Goal: Information Seeking & Learning: Check status

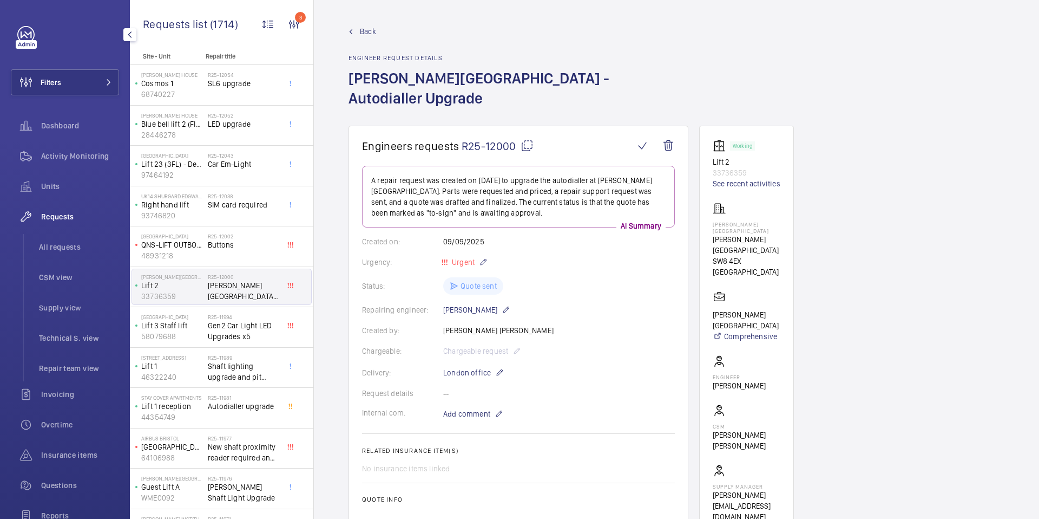
scroll to position [367, 0]
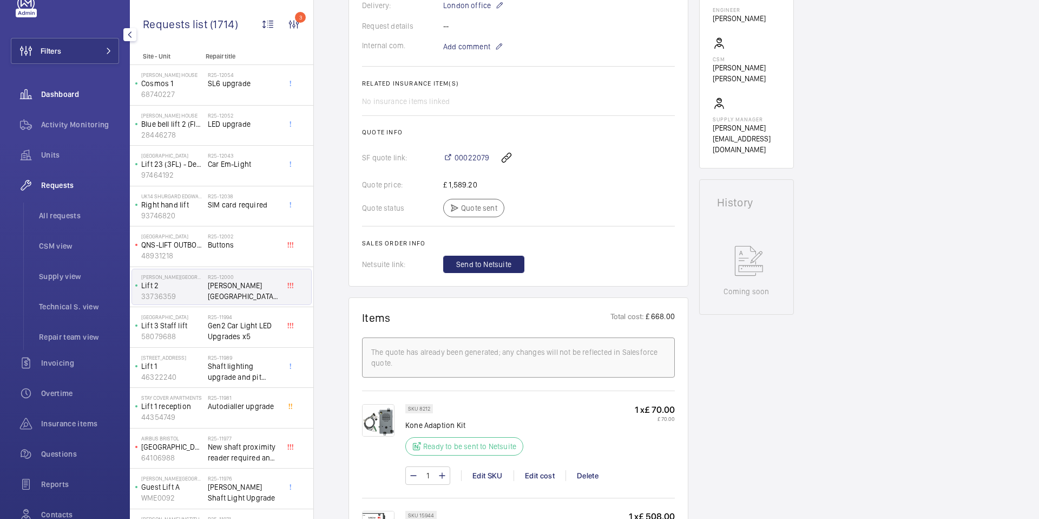
click at [55, 93] on span "Dashboard" at bounding box center [80, 94] width 78 height 11
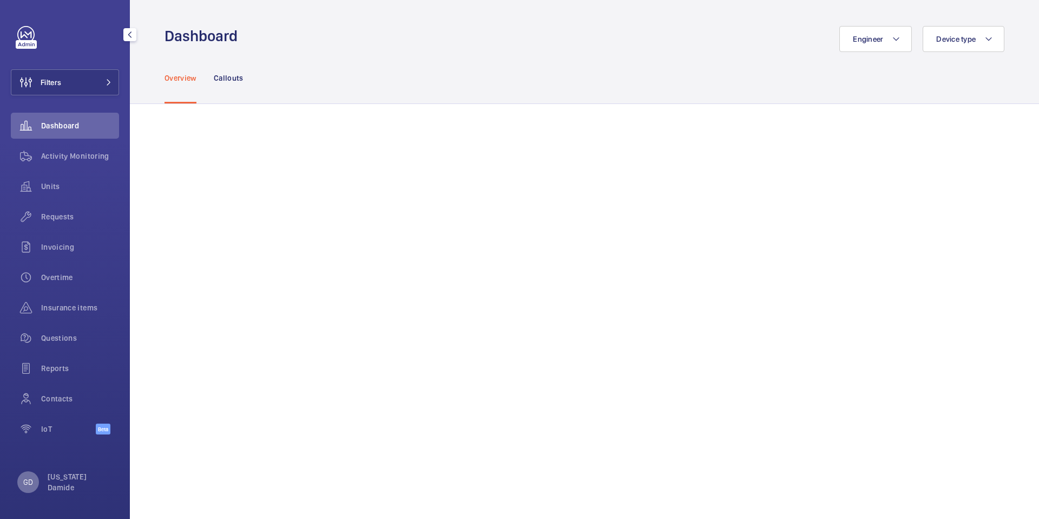
click at [27, 487] on p "GD" at bounding box center [28, 481] width 10 height 11
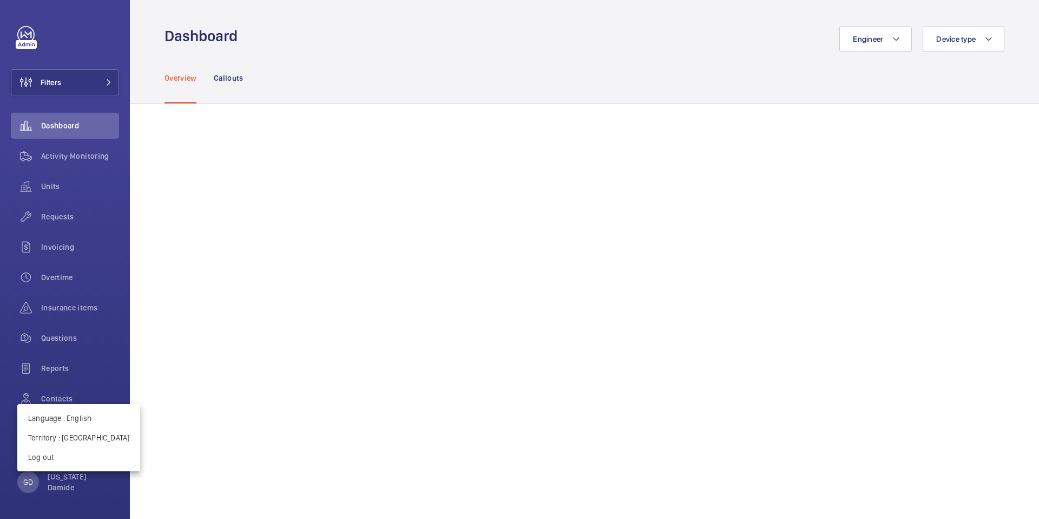
click at [58, 220] on div at bounding box center [519, 259] width 1039 height 519
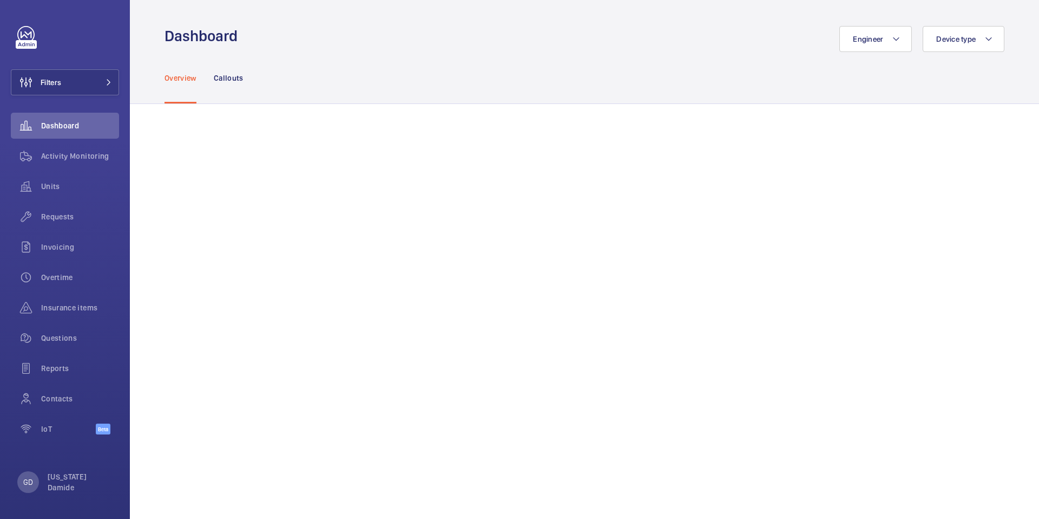
click at [58, 220] on span "Requests" at bounding box center [80, 216] width 78 height 11
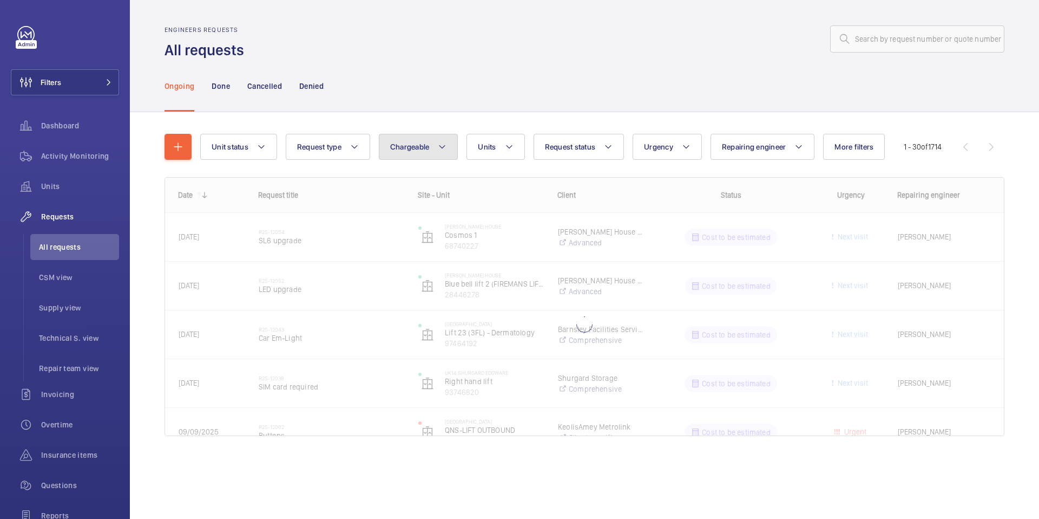
click at [409, 149] on span "Chargeable" at bounding box center [410, 146] width 40 height 9
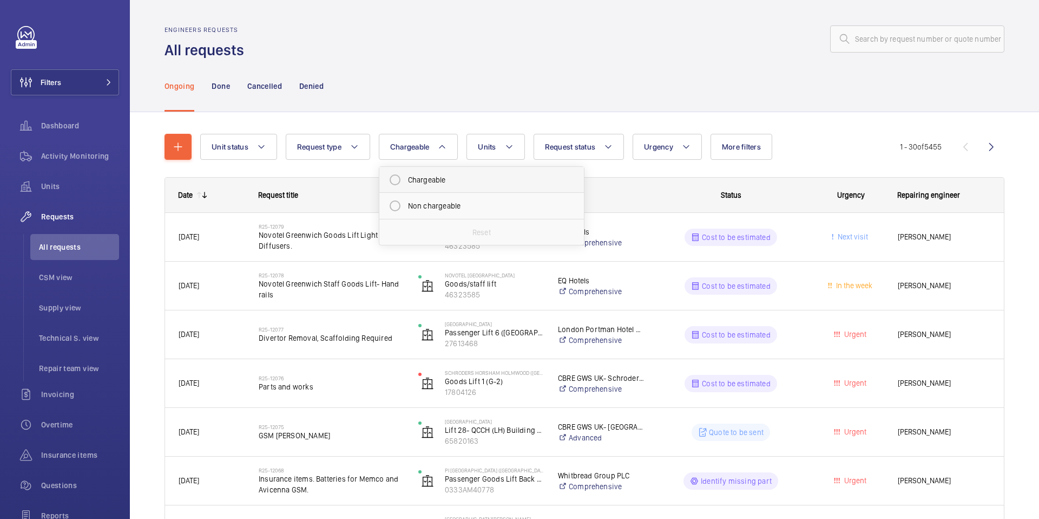
click at [406, 181] on mat-radio-button "Chargeable" at bounding box center [481, 180] width 195 height 22
radio input "true"
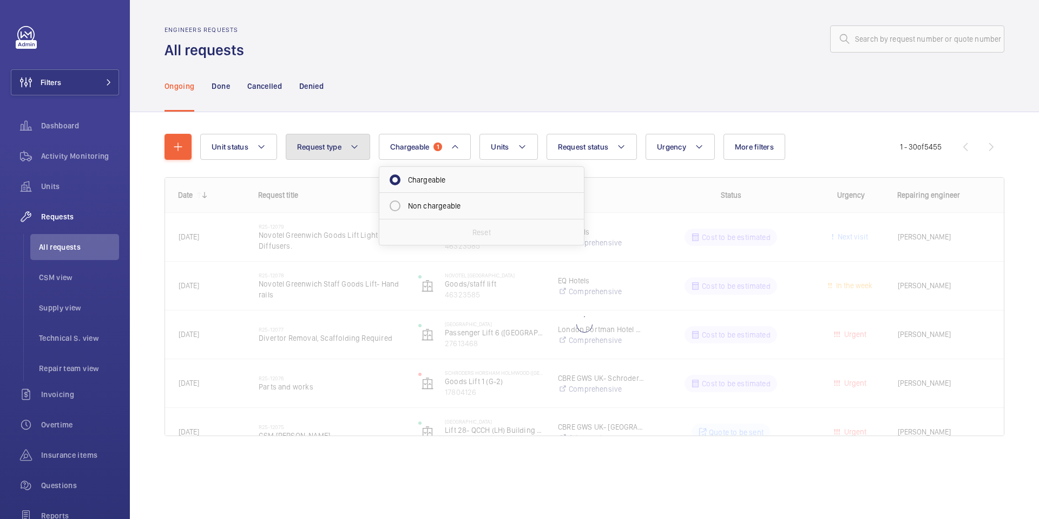
click at [345, 156] on button "Request type" at bounding box center [328, 147] width 84 height 26
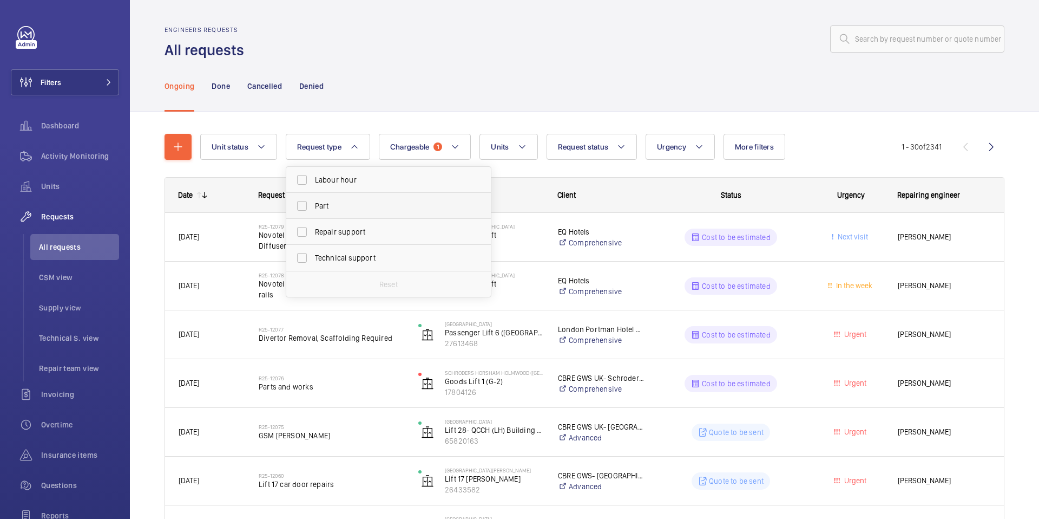
click at [339, 206] on span "Part" at bounding box center [389, 205] width 149 height 11
click at [313, 206] on input "Part" at bounding box center [302, 206] width 22 height 22
checkbox input "true"
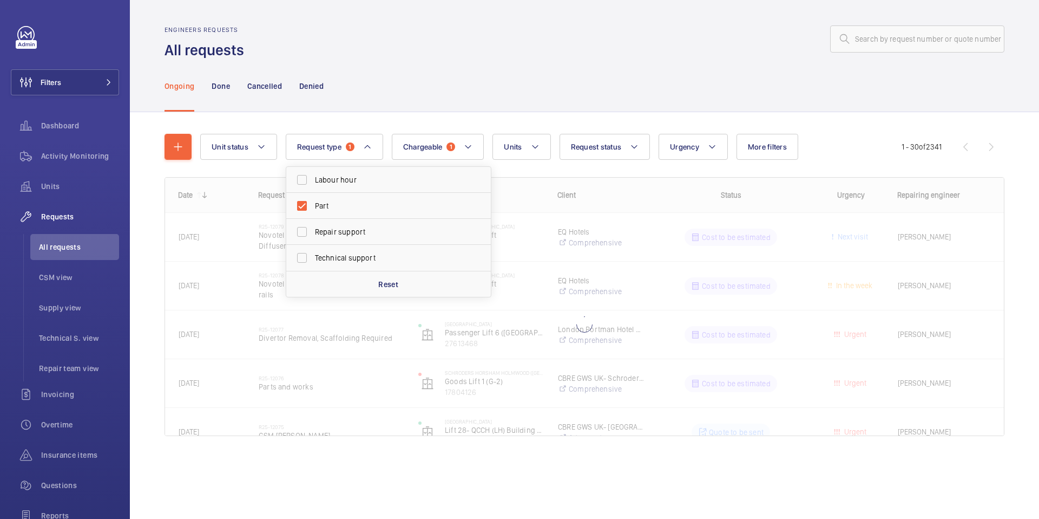
click at [408, 102] on div "Ongoing Done Cancelled Denied" at bounding box center [585, 85] width 840 height 51
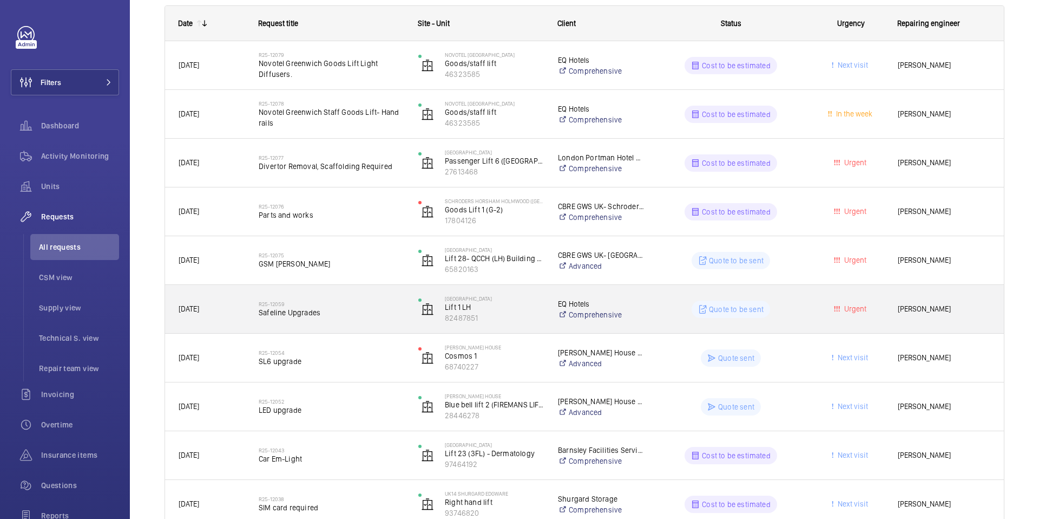
scroll to position [177, 0]
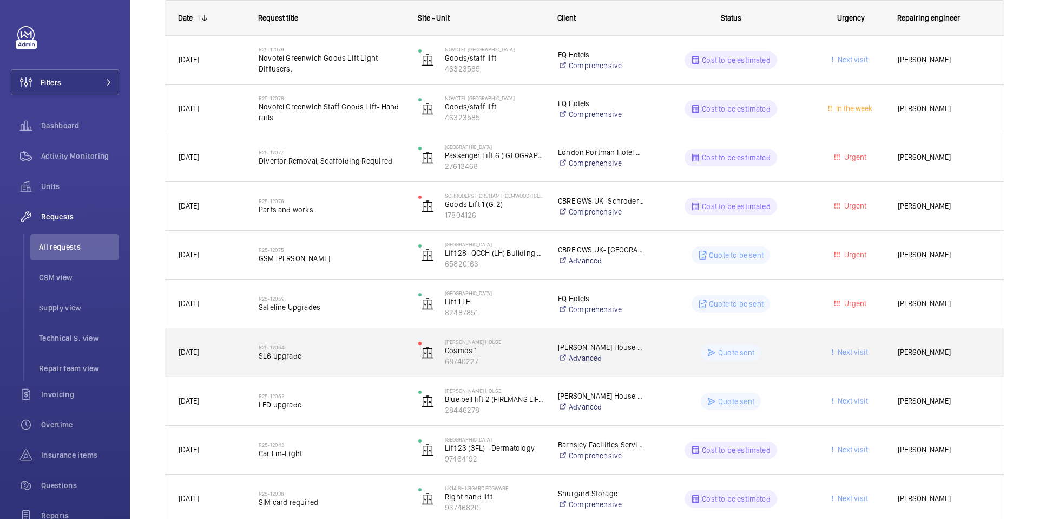
click at [291, 355] on span "SL6 upgrade" at bounding box center [332, 355] width 146 height 11
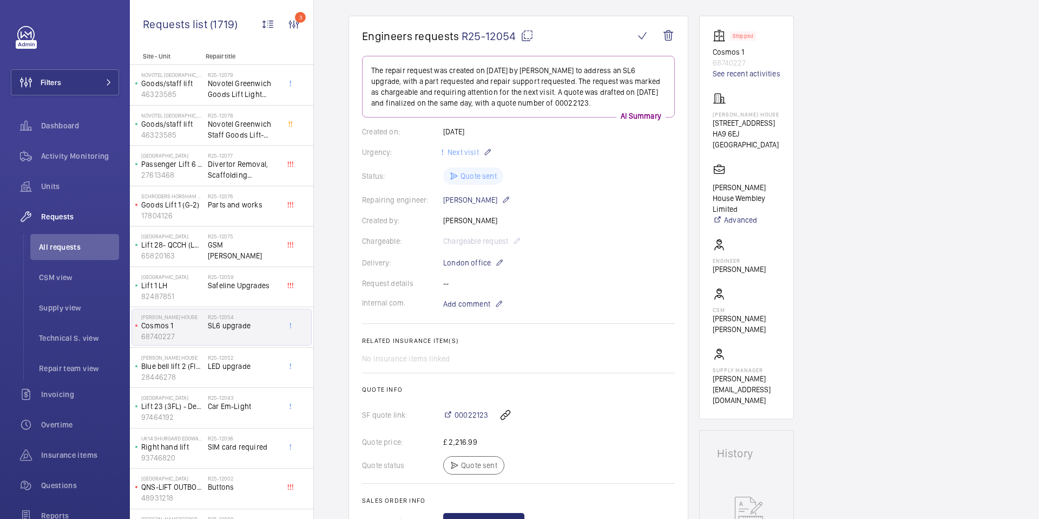
scroll to position [178, 0]
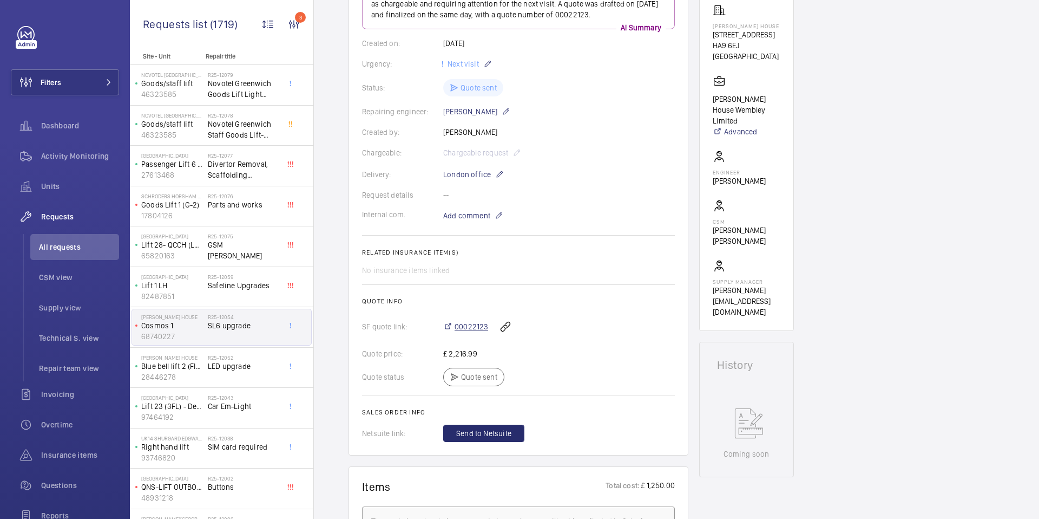
click at [474, 329] on span "00022123" at bounding box center [472, 326] width 34 height 11
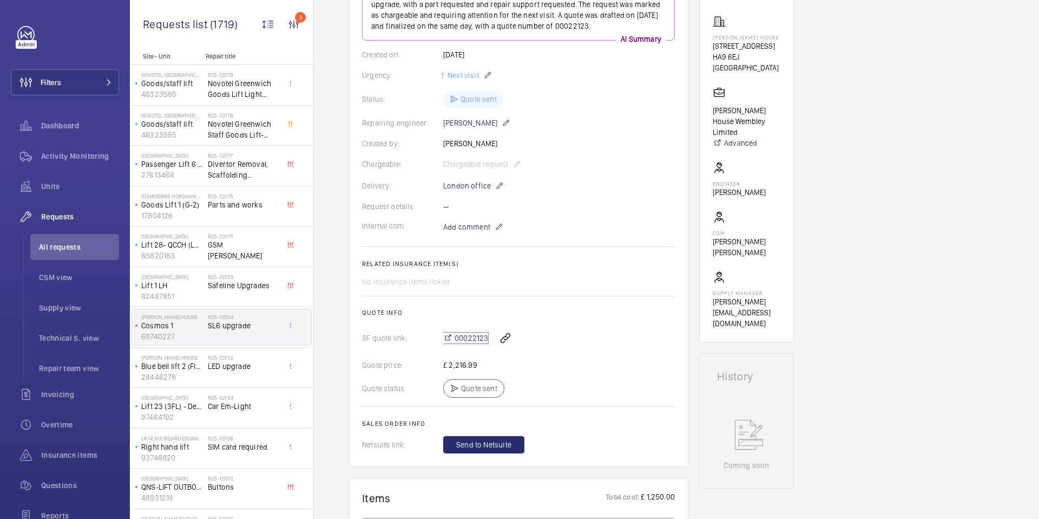
scroll to position [165, 0]
click at [74, 246] on span "All requests" at bounding box center [79, 246] width 80 height 11
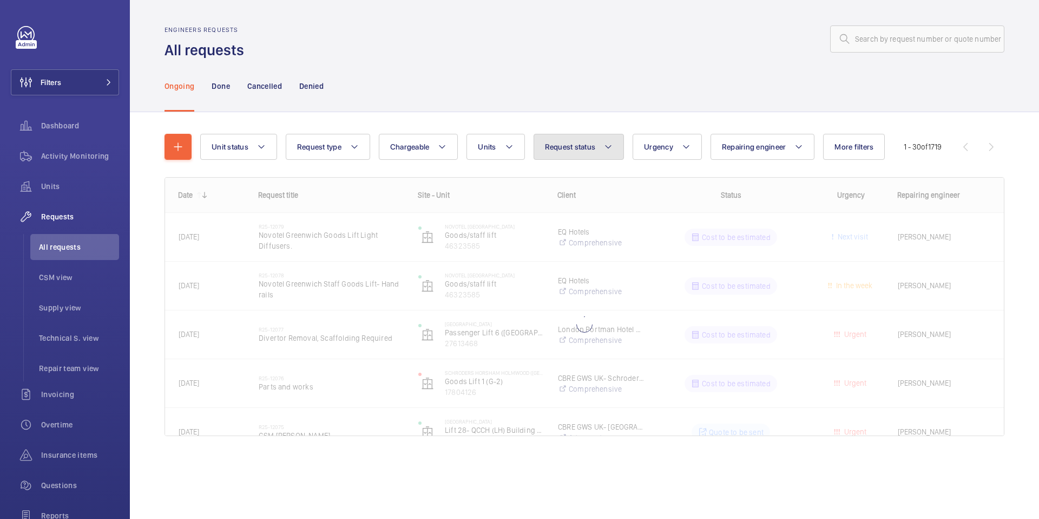
click at [597, 147] on button "Request status" at bounding box center [579, 147] width 91 height 26
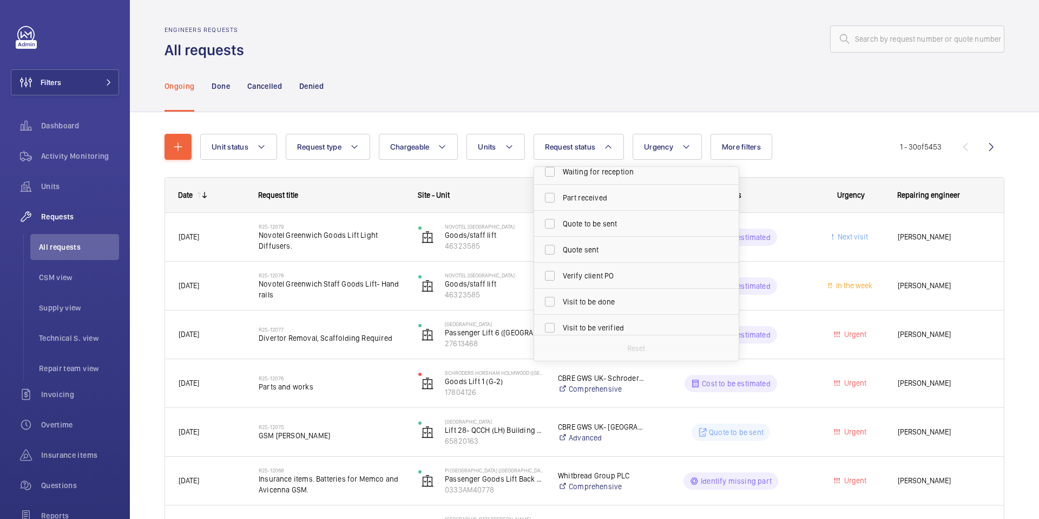
scroll to position [138, 0]
click at [328, 146] on span "Request type" at bounding box center [319, 146] width 44 height 9
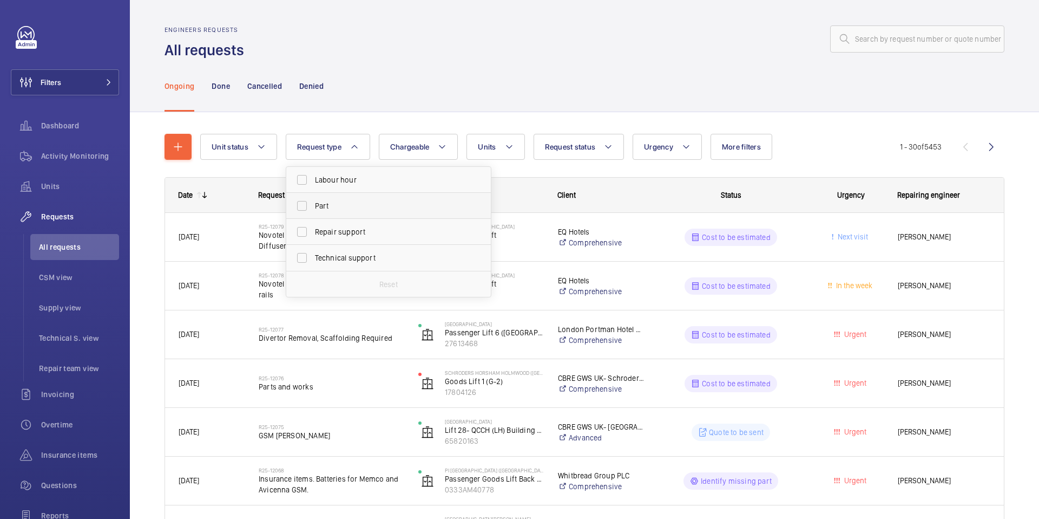
click at [333, 211] on span "Part" at bounding box center [389, 205] width 149 height 11
click at [313, 211] on input "Part" at bounding box center [302, 206] width 22 height 22
checkbox input "true"
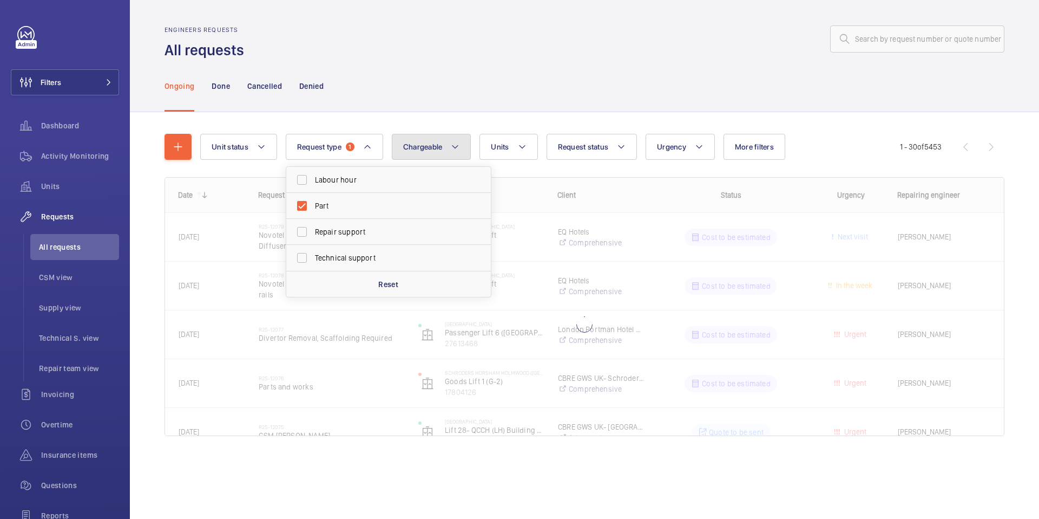
click at [455, 142] on mat-icon at bounding box center [455, 146] width 9 height 13
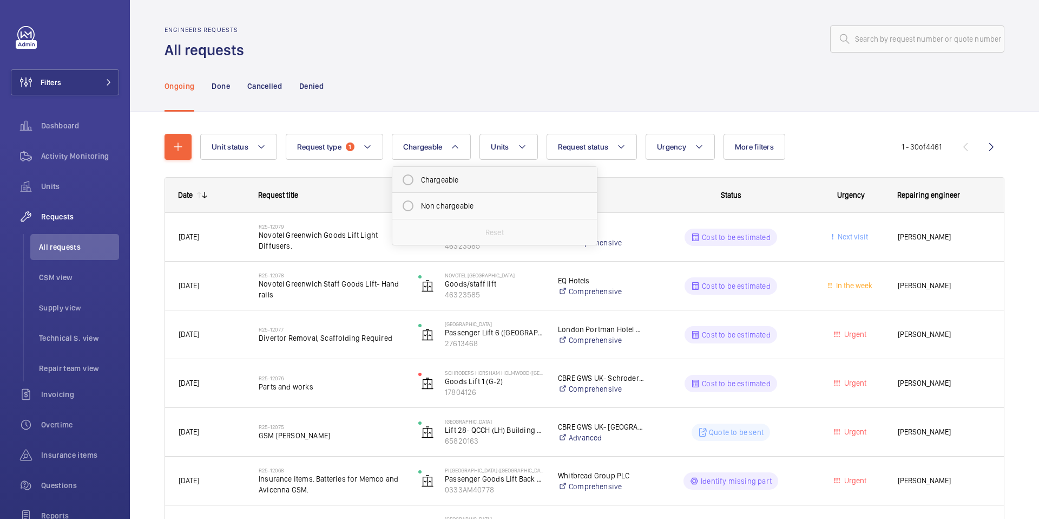
click at [452, 183] on mat-radio-button "Chargeable" at bounding box center [494, 180] width 195 height 22
radio input "true"
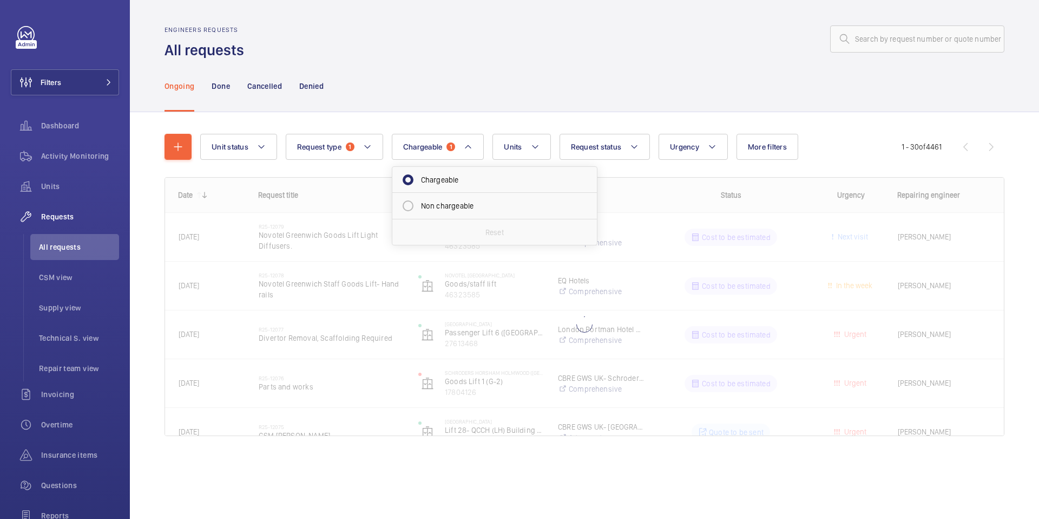
click at [518, 98] on div "Ongoing Done Cancelled Denied" at bounding box center [585, 85] width 840 height 51
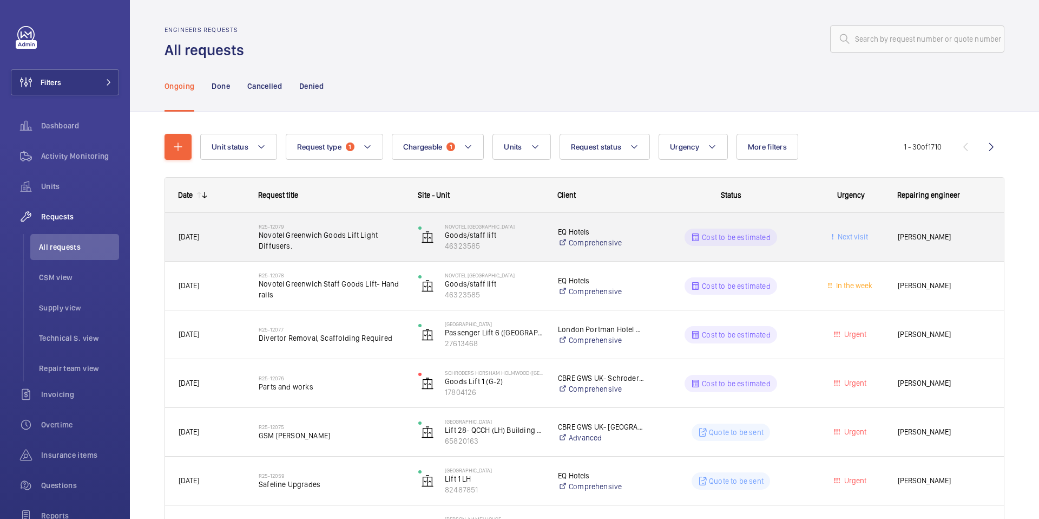
click at [339, 239] on span "Novotel Greenwich Goods Lift Light Diffusers." at bounding box center [332, 241] width 146 height 22
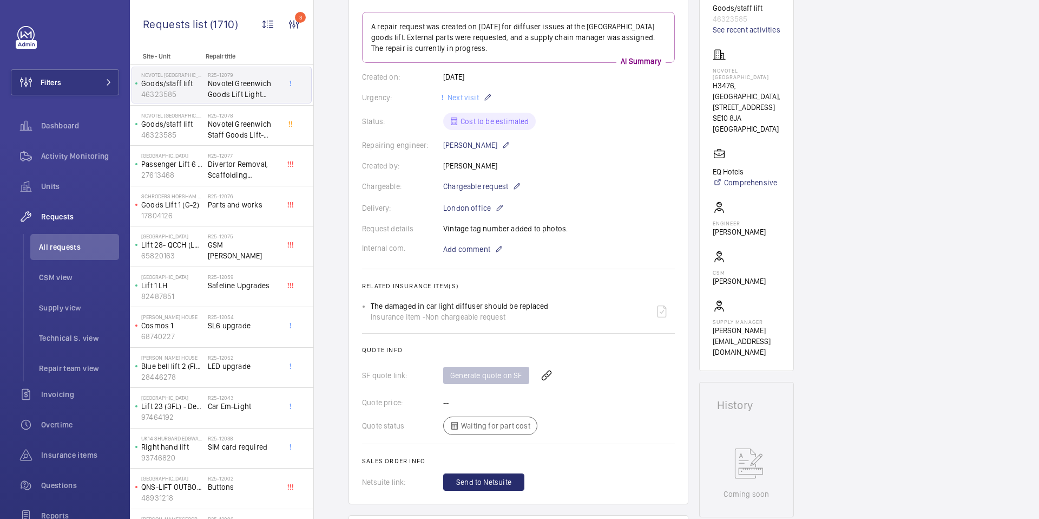
scroll to position [137, 0]
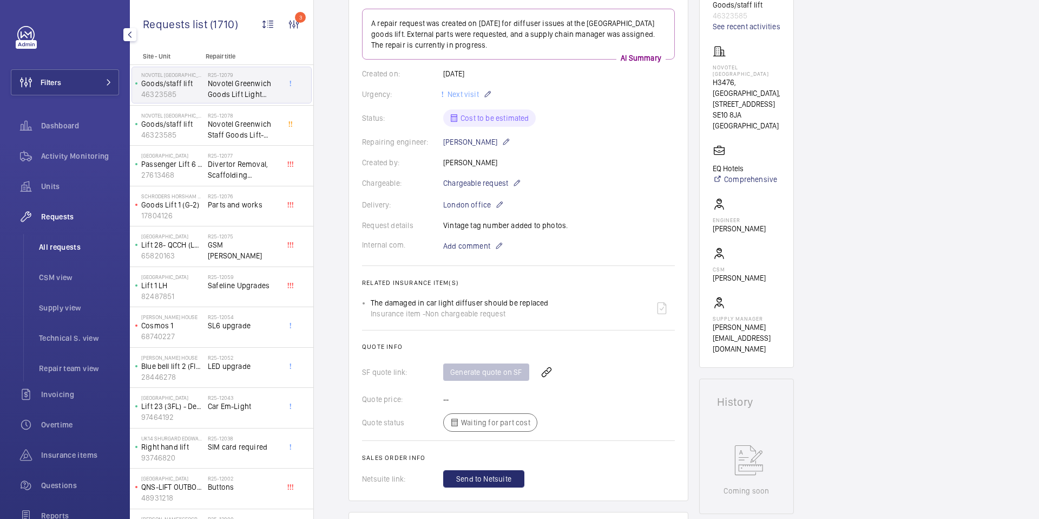
click at [74, 245] on span "All requests" at bounding box center [79, 246] width 80 height 11
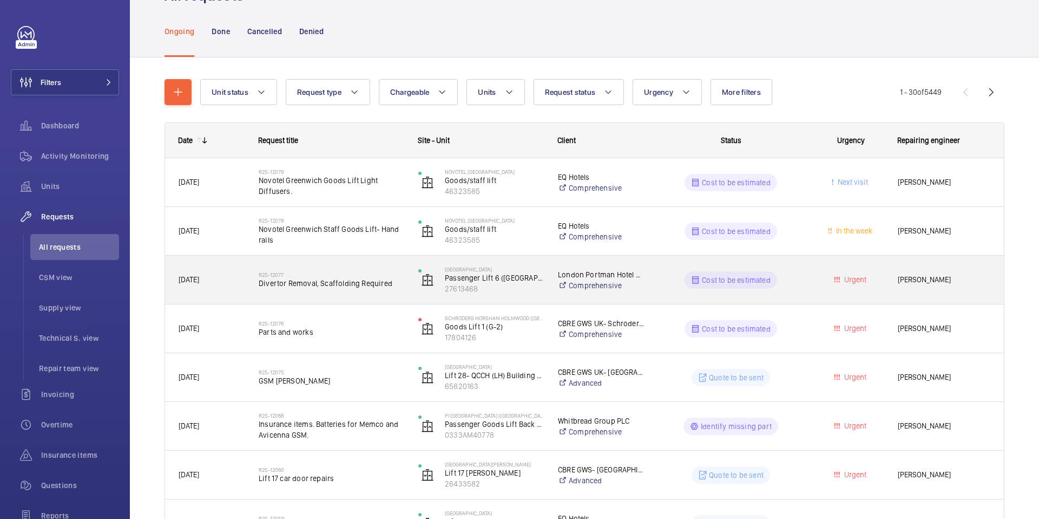
scroll to position [56, 0]
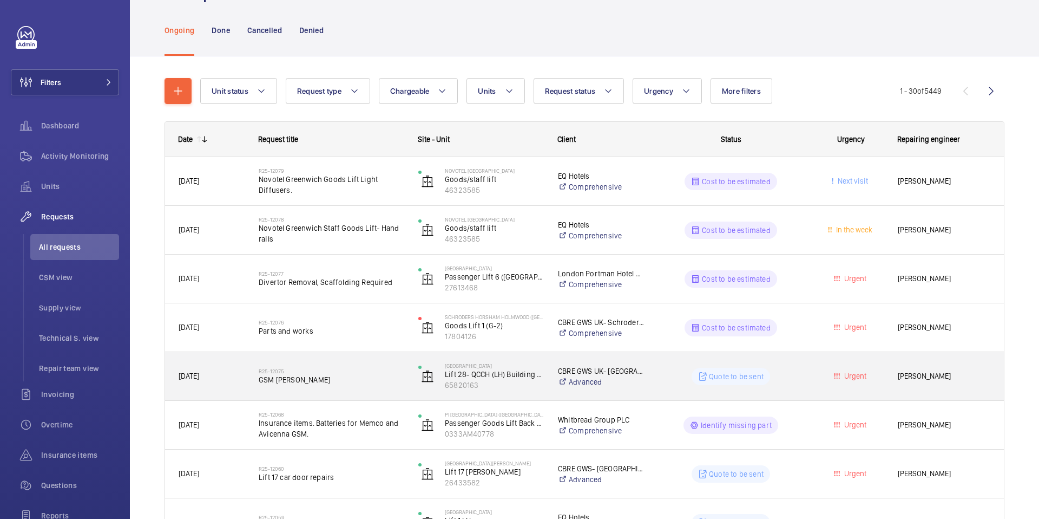
click at [361, 378] on span "GSM sims" at bounding box center [332, 379] width 146 height 11
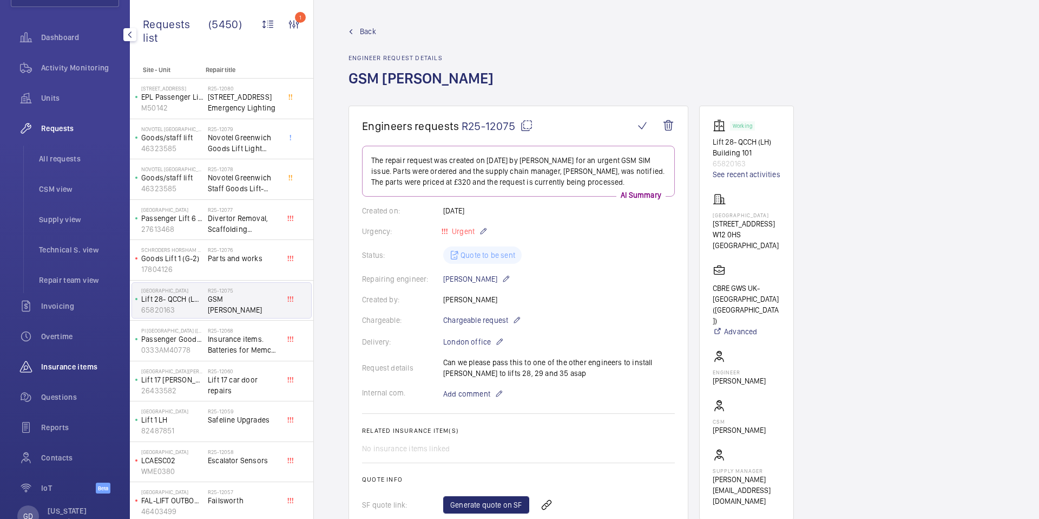
scroll to position [122, 0]
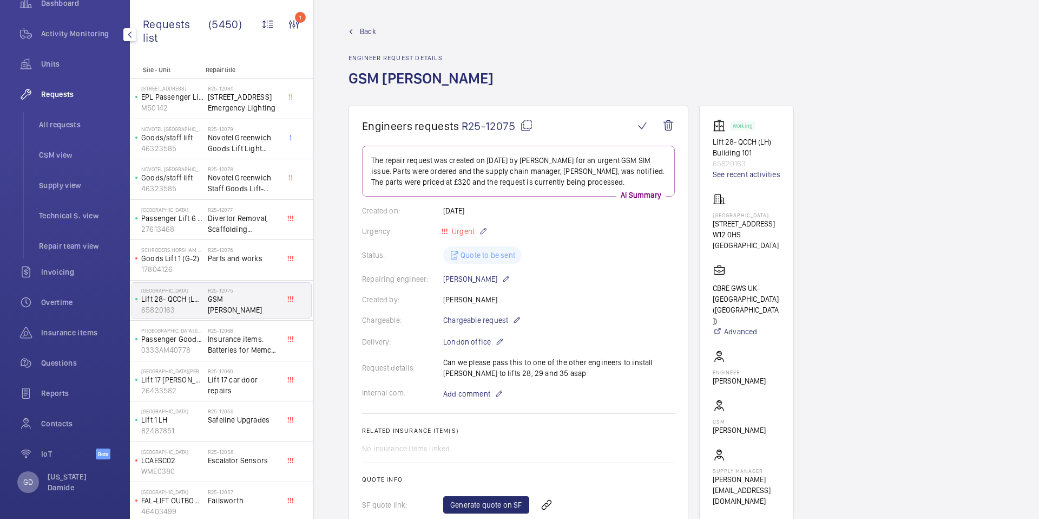
click at [27, 484] on p "GD" at bounding box center [28, 481] width 10 height 11
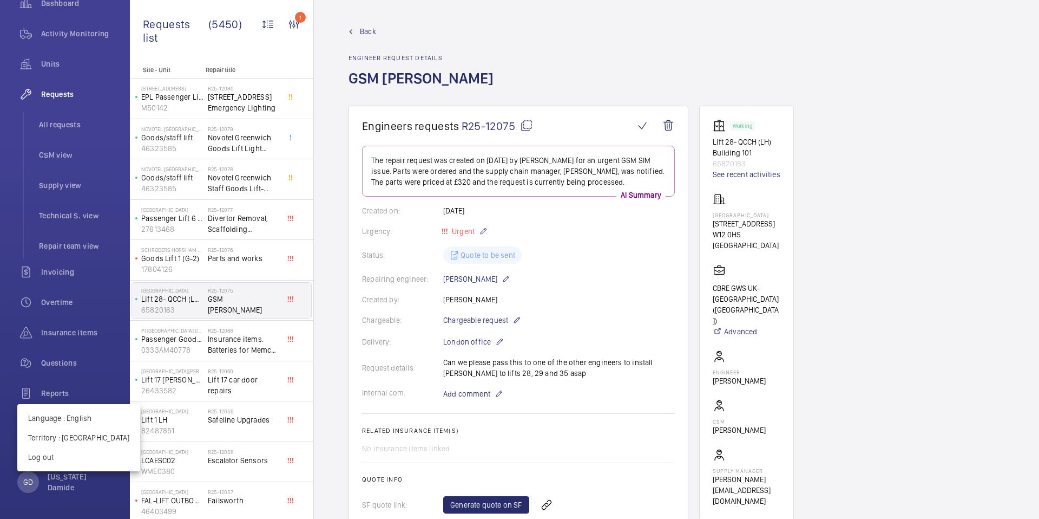
click at [67, 121] on div at bounding box center [519, 259] width 1039 height 519
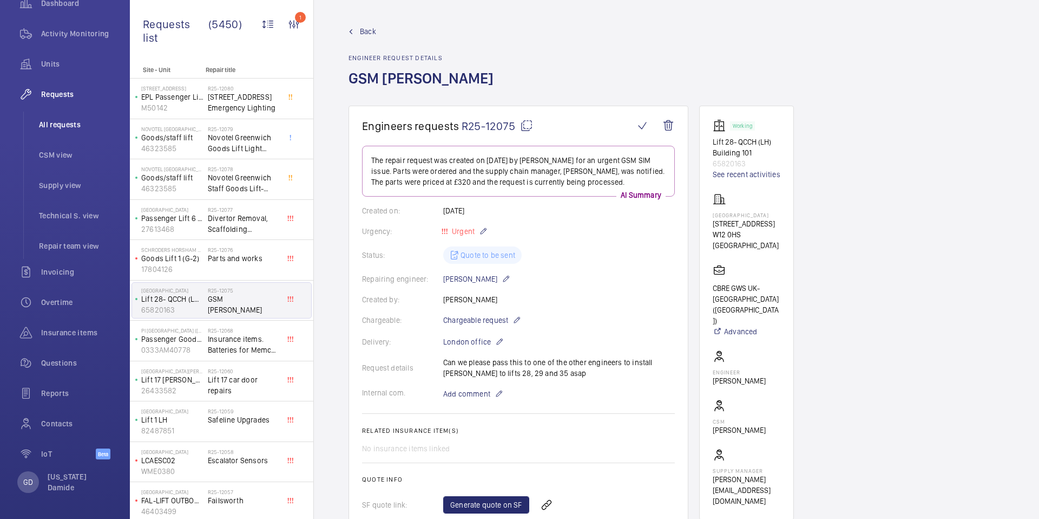
click at [67, 123] on span "All requests" at bounding box center [79, 124] width 80 height 11
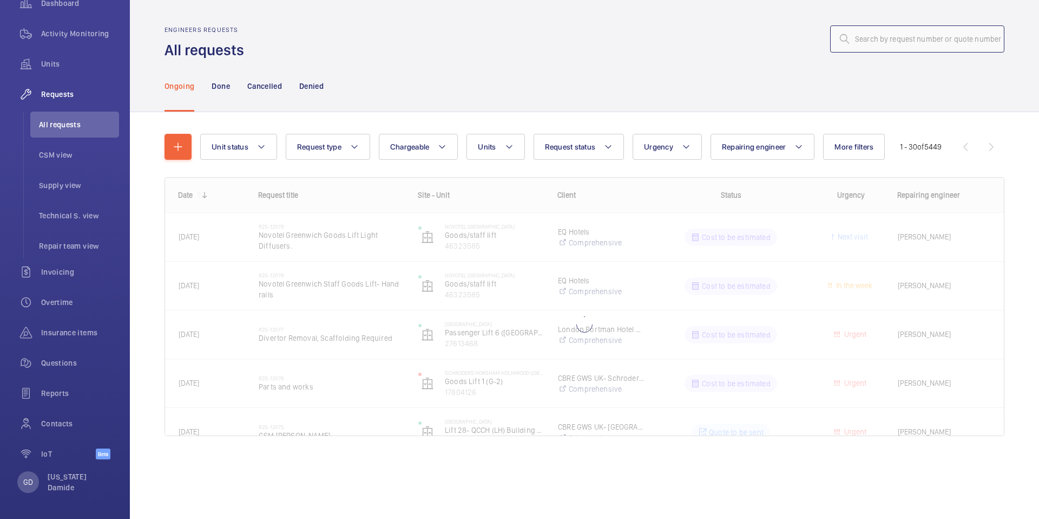
click at [905, 37] on input "text" at bounding box center [917, 38] width 174 height 27
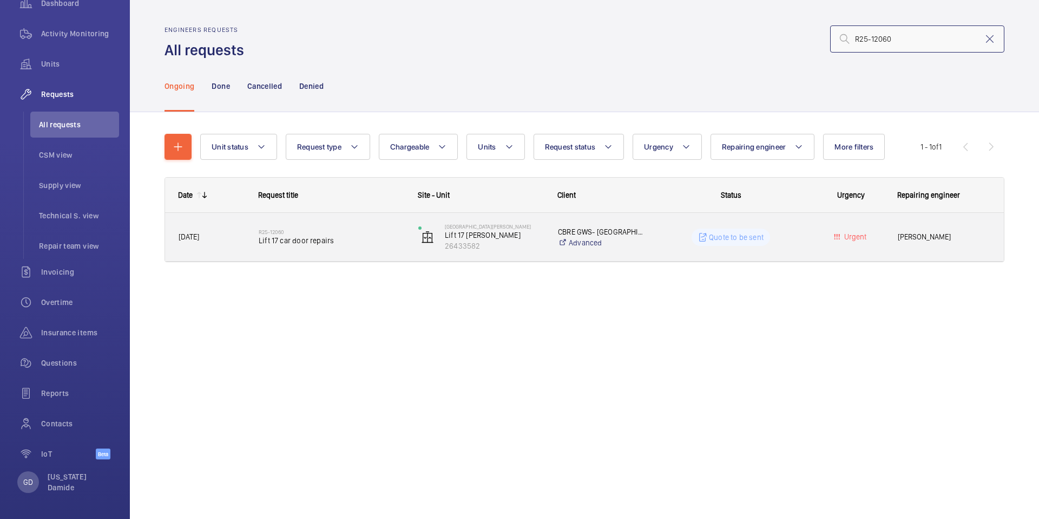
type input "R25-12060"
click at [311, 246] on div "R25-12060 Lift 17 car door repairs" at bounding box center [332, 236] width 146 height 31
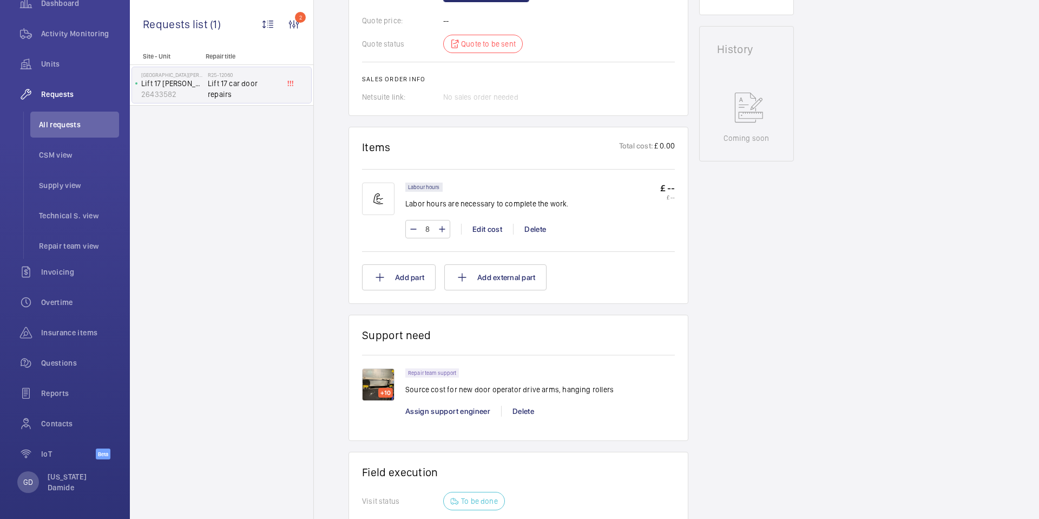
scroll to position [513, 0]
drag, startPoint x: 433, startPoint y: 376, endPoint x: 505, endPoint y: 377, distance: 72.0
click at [505, 382] on p "Source cost for new door operator drive arms, hanging rollers" at bounding box center [509, 387] width 208 height 11
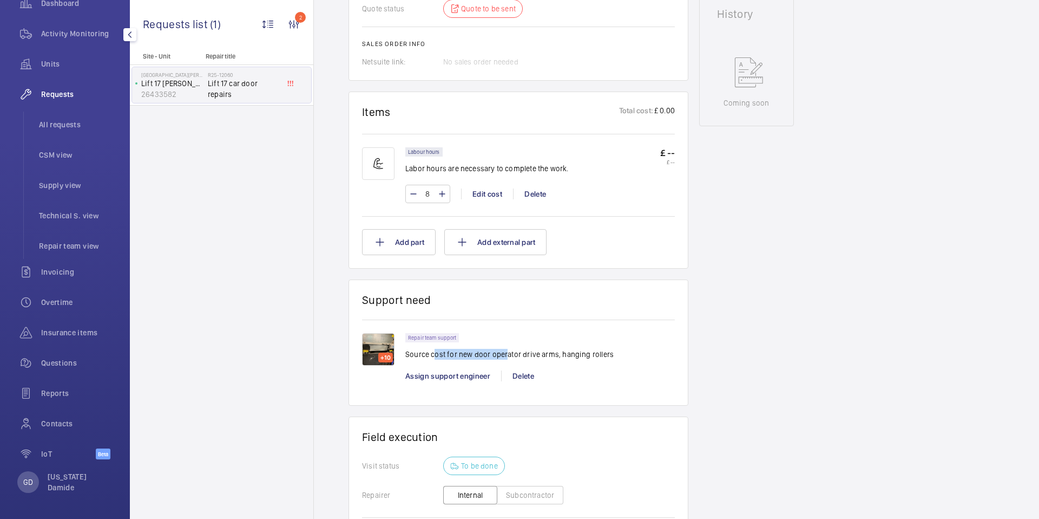
scroll to position [546, 0]
click at [59, 329] on span "Insurance items" at bounding box center [80, 332] width 78 height 11
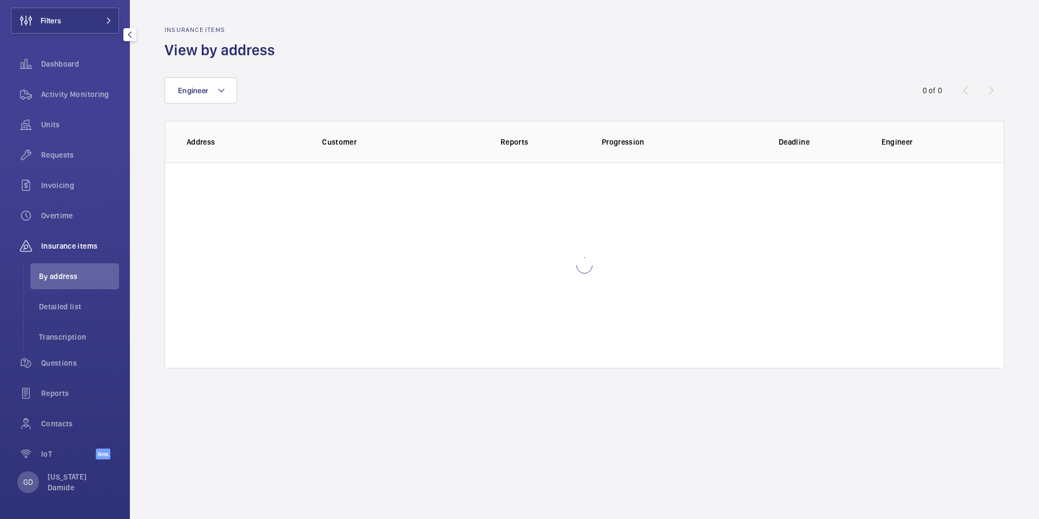
scroll to position [62, 0]
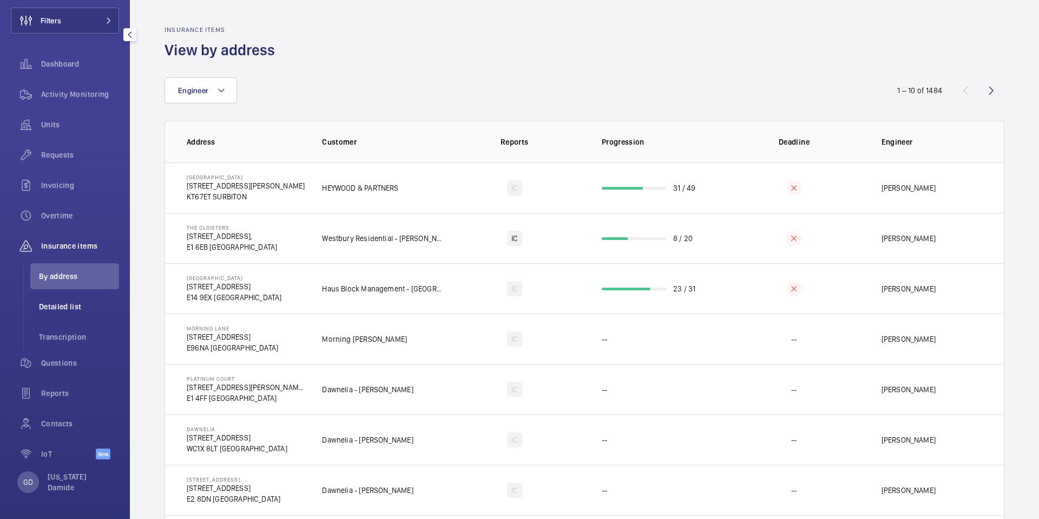
click at [65, 308] on span "Detailed list" at bounding box center [79, 306] width 80 height 11
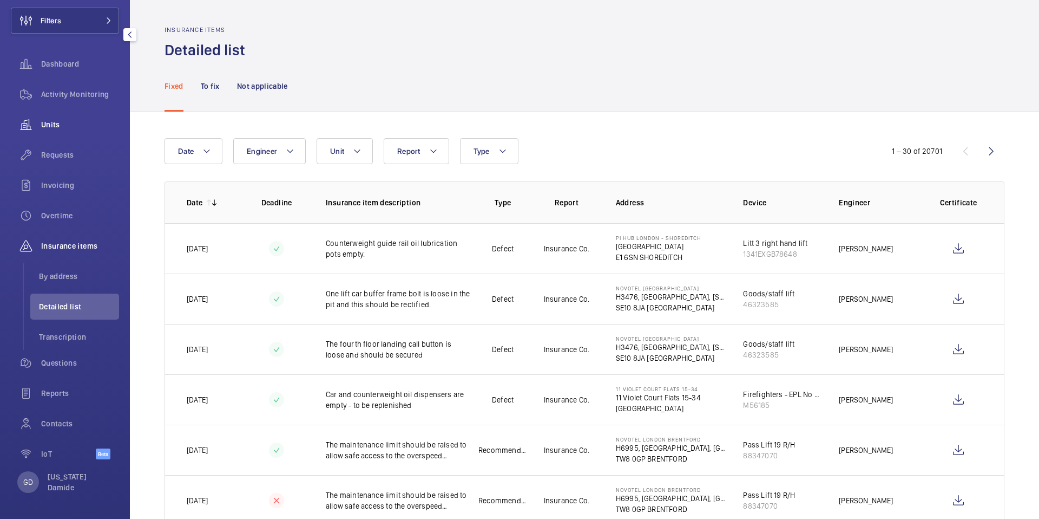
click at [54, 125] on span "Units" at bounding box center [80, 124] width 78 height 11
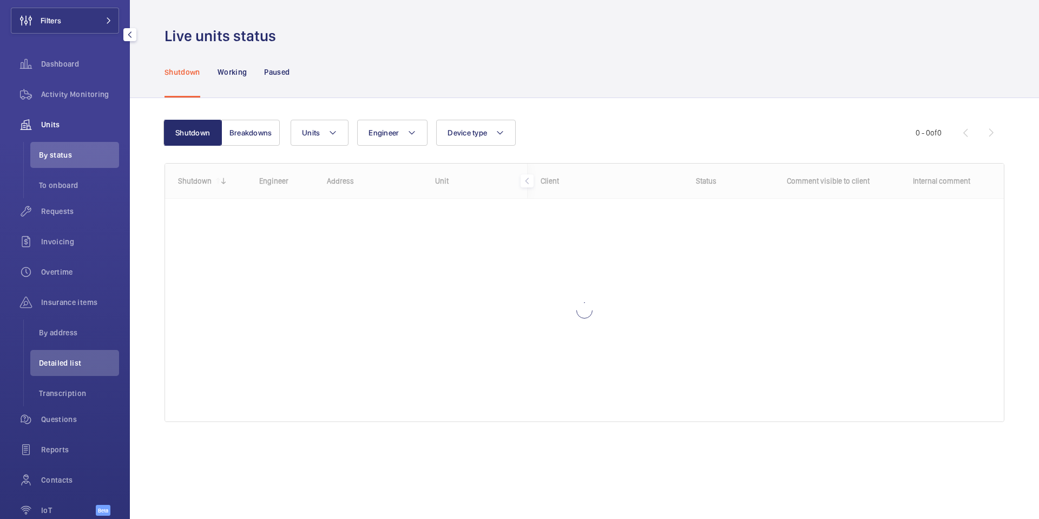
scroll to position [31, 0]
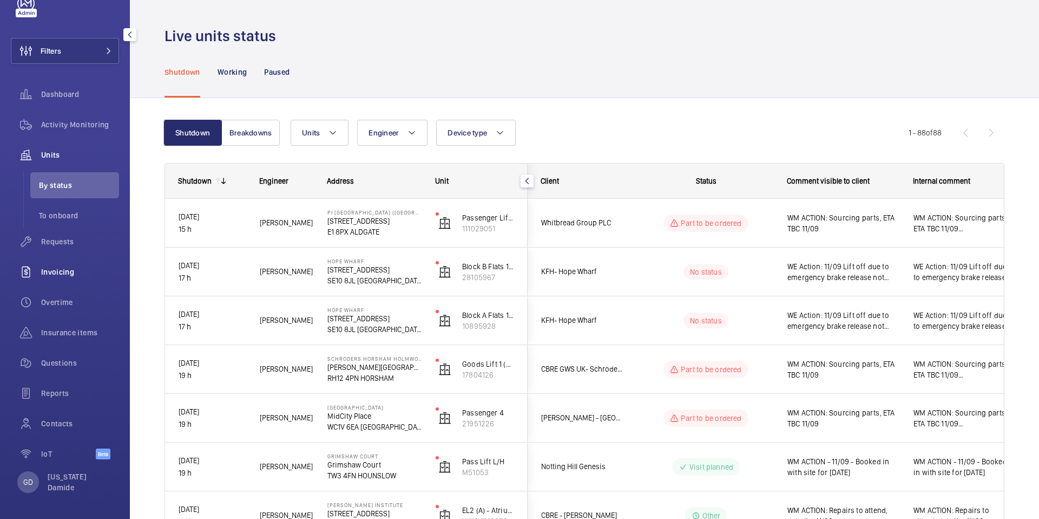
click at [54, 269] on span "Invoicing" at bounding box center [80, 271] width 78 height 11
